Goal: Task Accomplishment & Management: Use online tool/utility

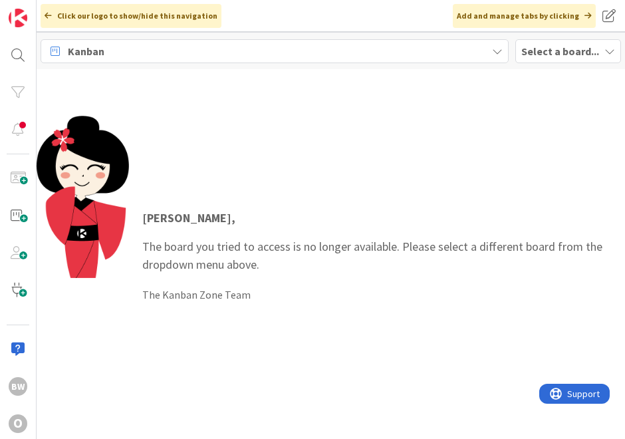
click at [547, 51] on b "Select a board..." at bounding box center [560, 51] width 78 height 13
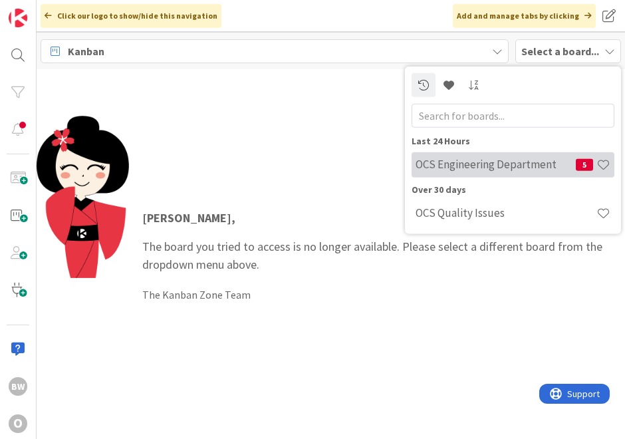
click at [509, 161] on h4 "OCS Engineering Department" at bounding box center [495, 163] width 160 height 13
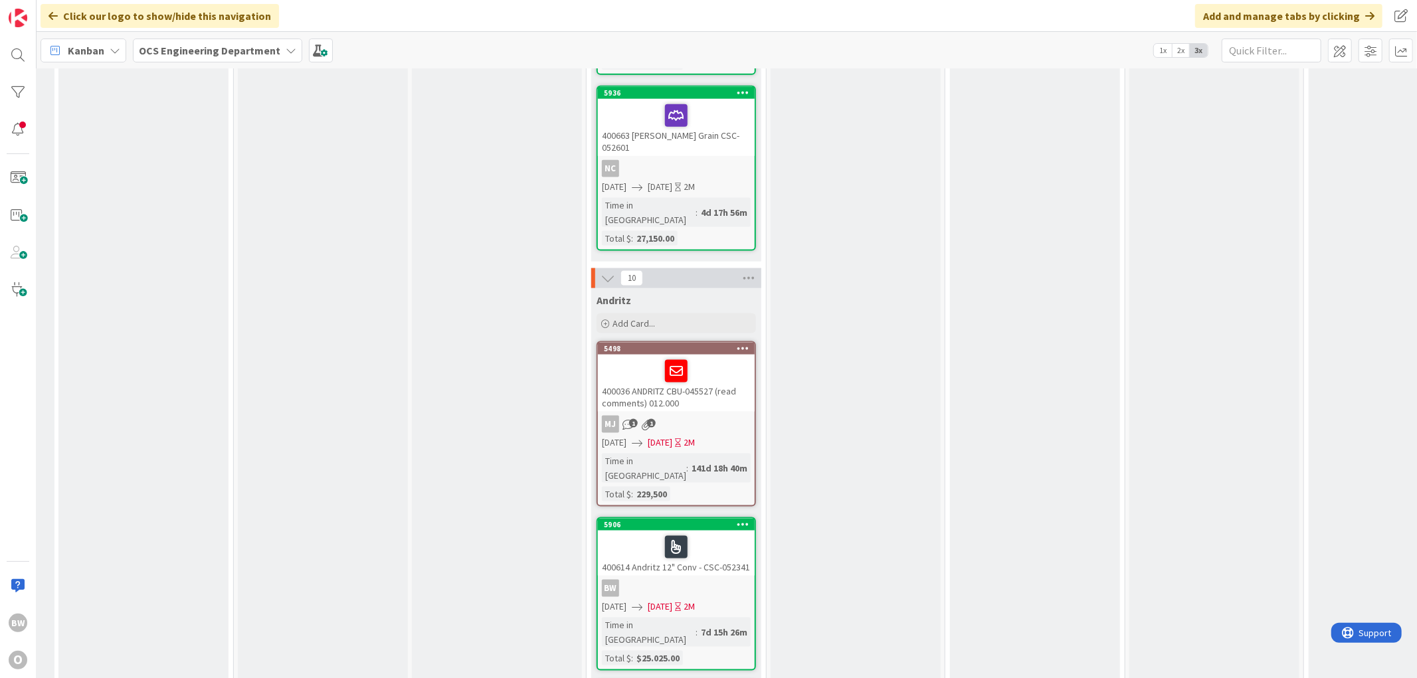
scroll to position [1550, 336]
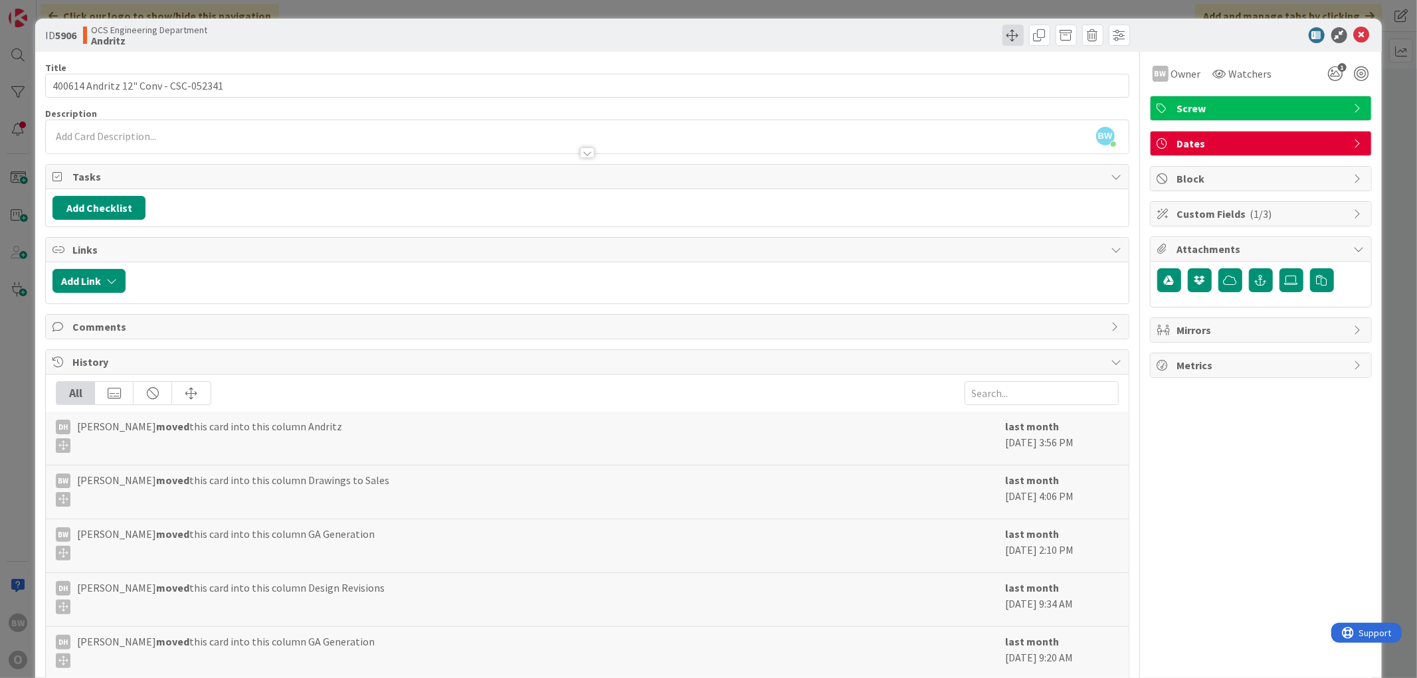
drag, startPoint x: 694, startPoint y: 291, endPoint x: 1001, endPoint y: 33, distance: 401.4
click at [635, 33] on span at bounding box center [1013, 35] width 21 height 21
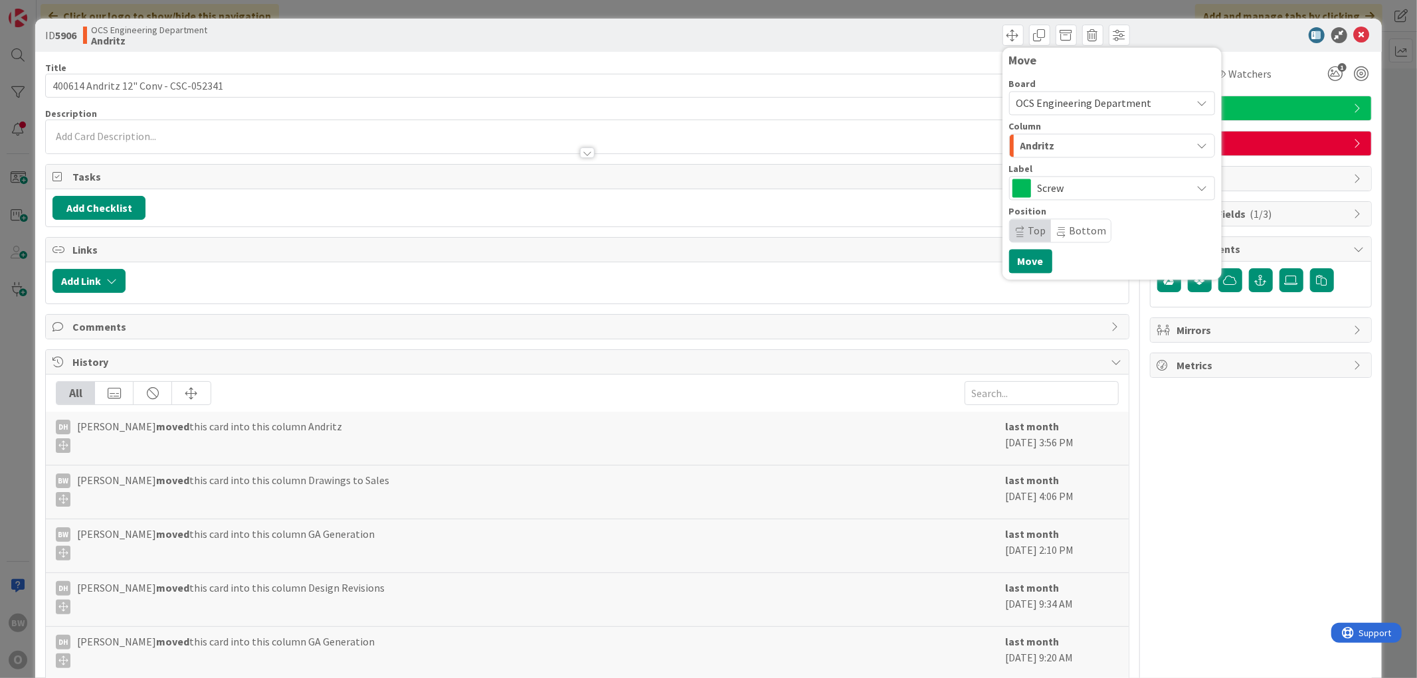
click at [635, 150] on span "Andritz" at bounding box center [1038, 145] width 35 height 17
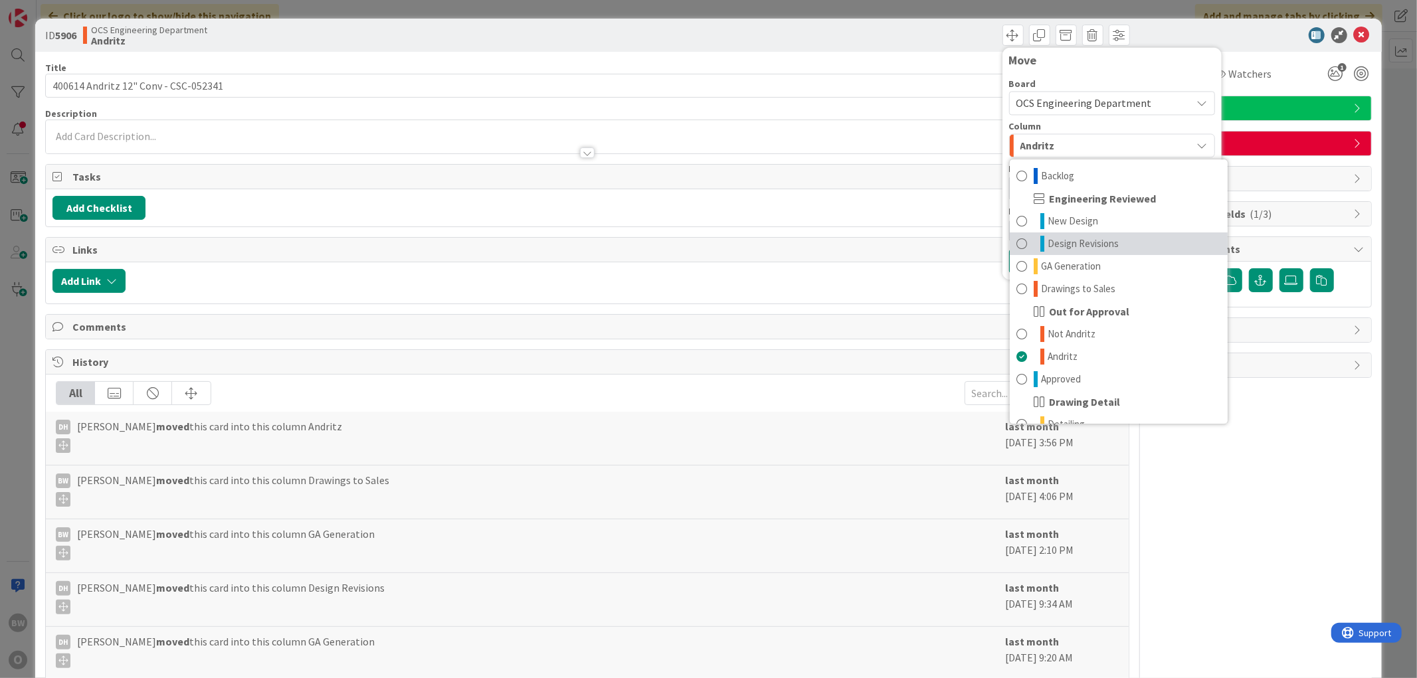
click at [635, 241] on span "Design Revisions" at bounding box center [1083, 244] width 71 height 16
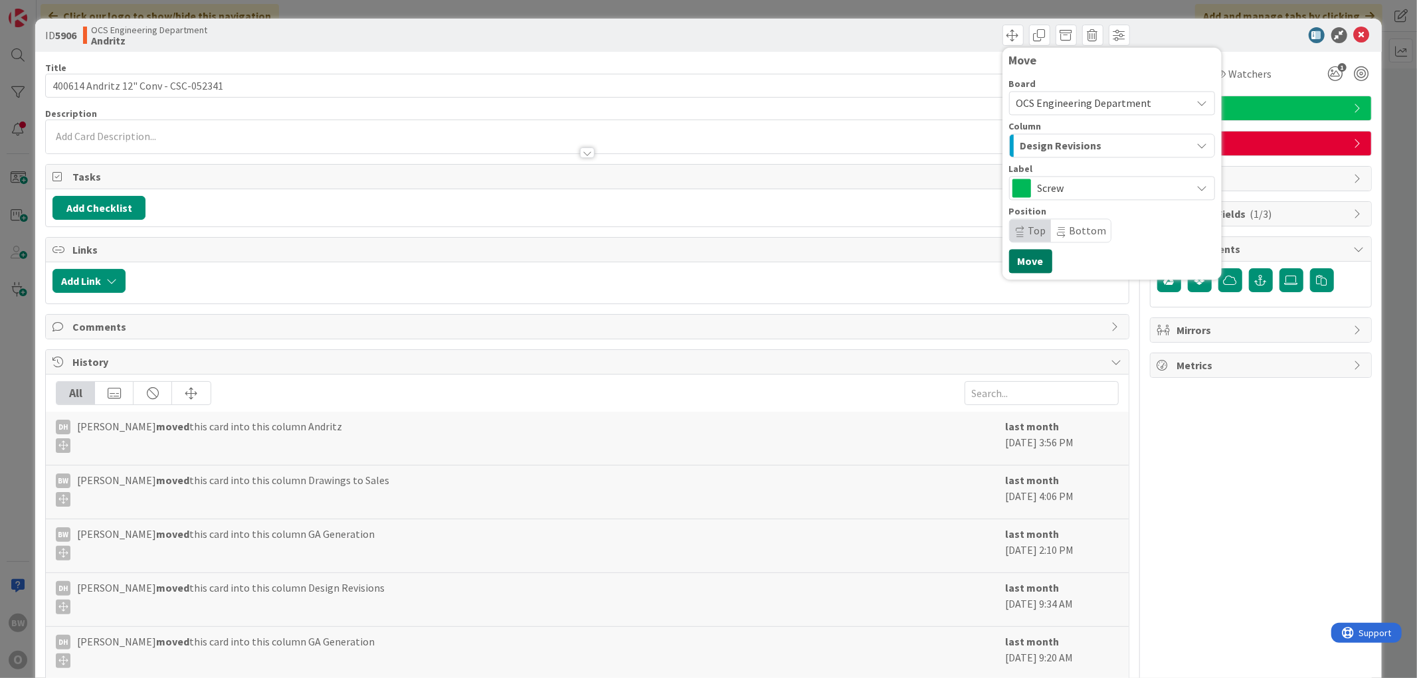
click at [635, 258] on button "Move" at bounding box center [1030, 261] width 43 height 24
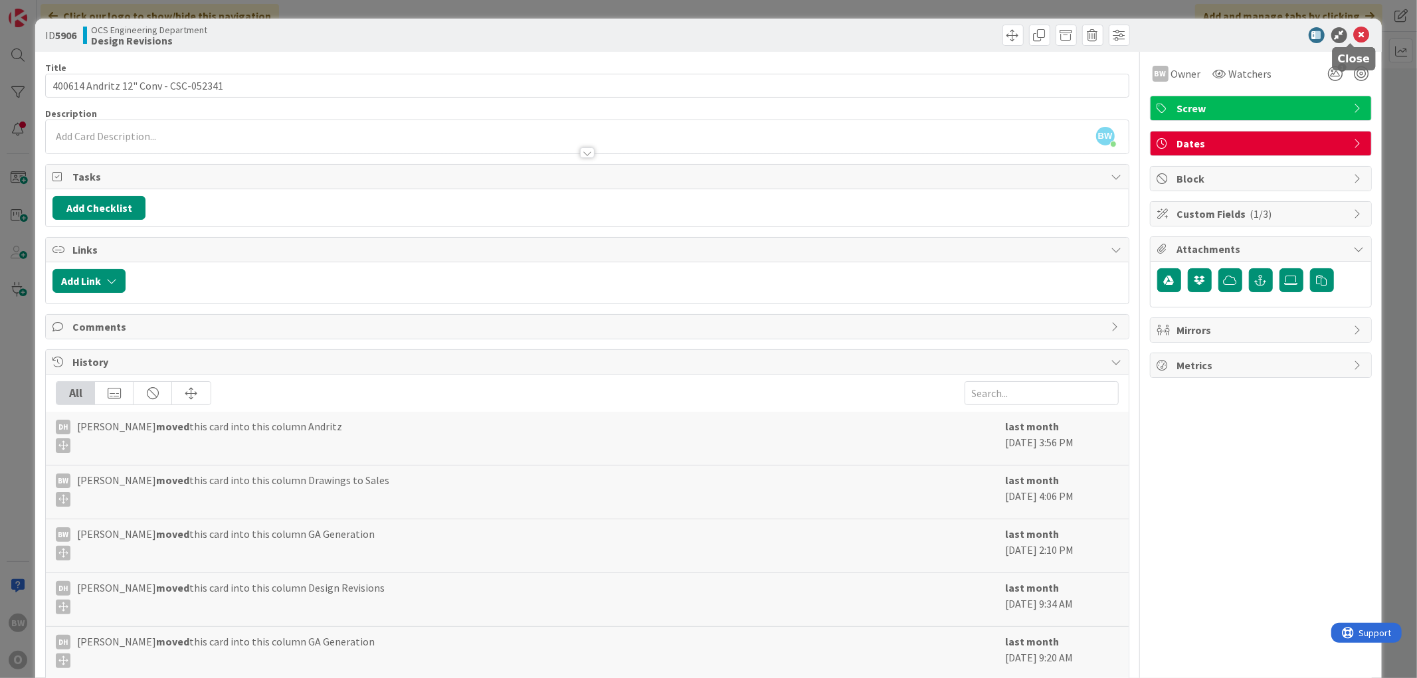
click at [635, 35] on icon at bounding box center [1362, 35] width 16 height 16
